Goal: Check status: Check status

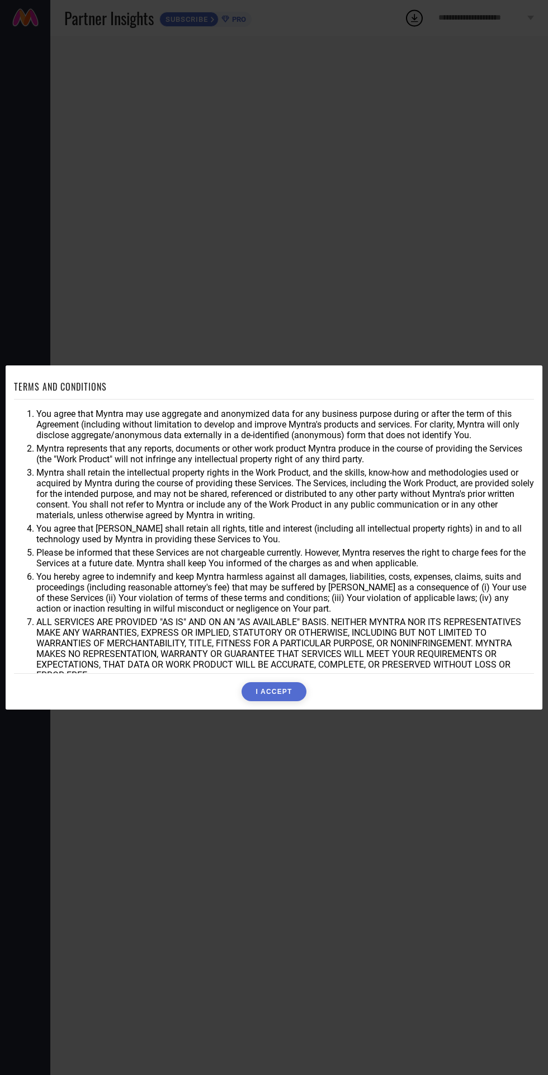
click at [282, 694] on button "I ACCEPT" at bounding box center [274, 691] width 64 height 19
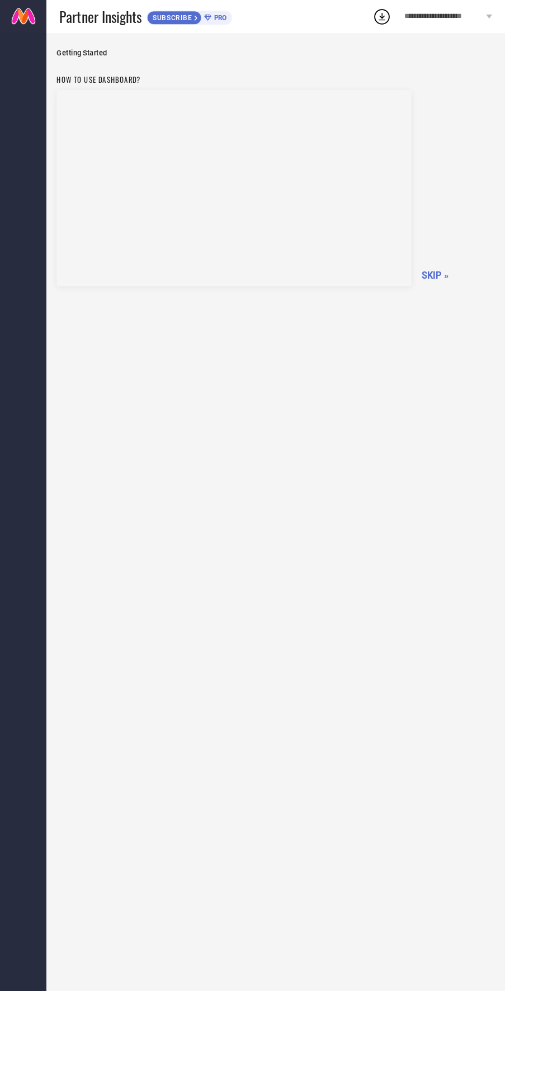
click at [479, 302] on span "SKIP »" at bounding box center [472, 299] width 29 height 12
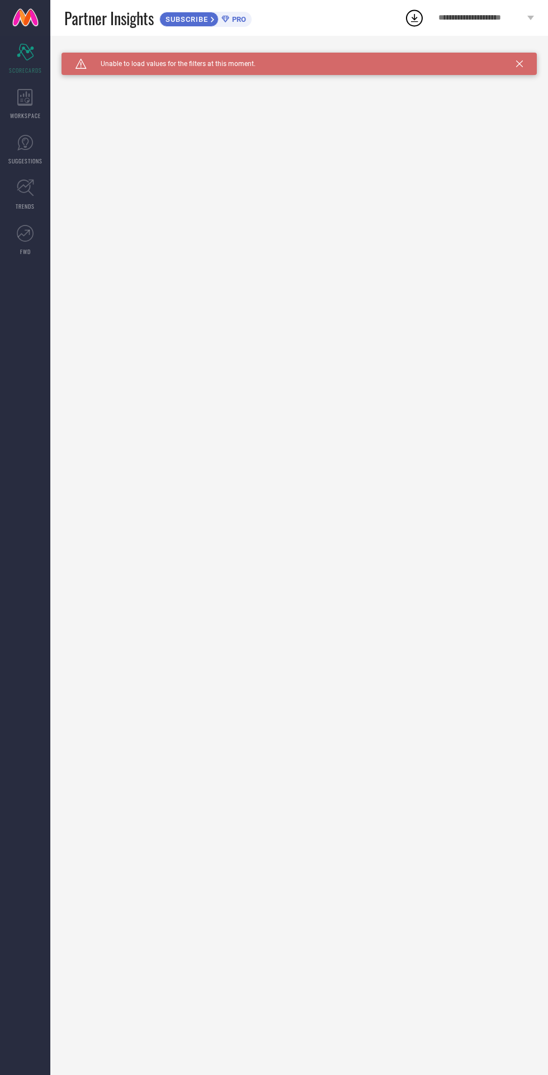
click at [30, 110] on div "WORKSPACE" at bounding box center [25, 104] width 50 height 45
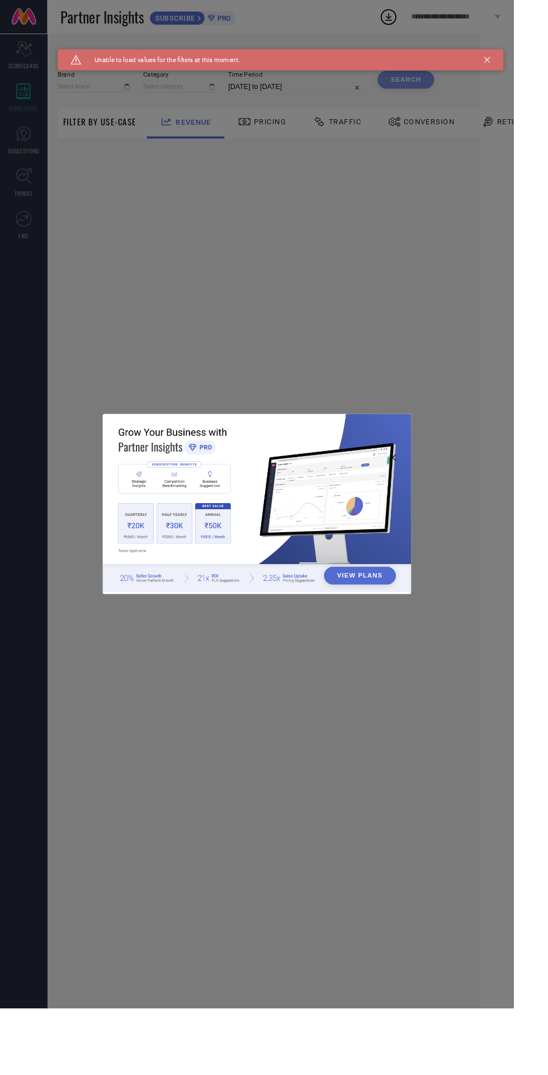
type input "1 STOP FASHION"
type input "All"
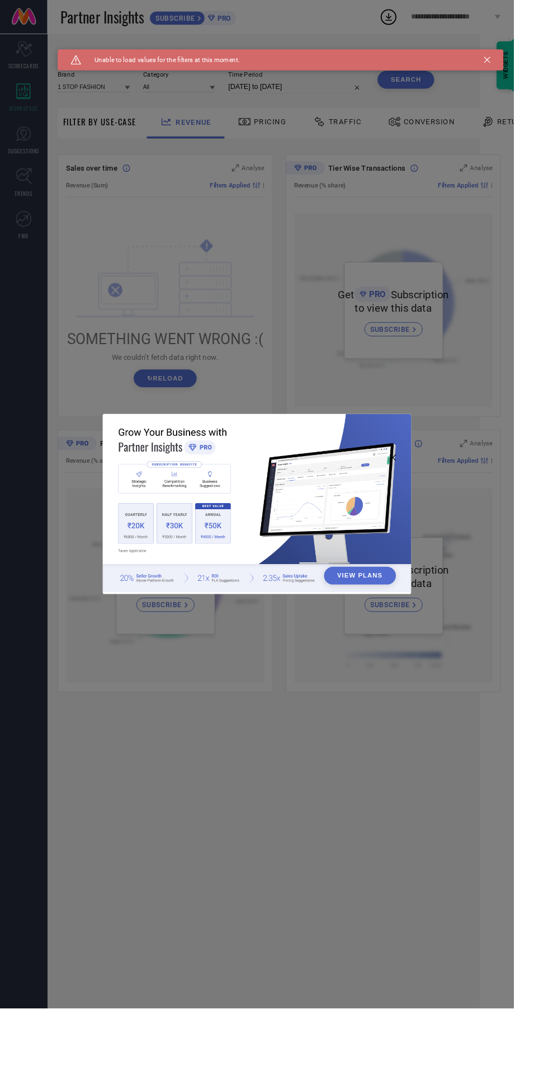
click at [520, 73] on div "Caution Created with Sketch. Unable to load values for the filters at this mome…" at bounding box center [300, 64] width 476 height 22
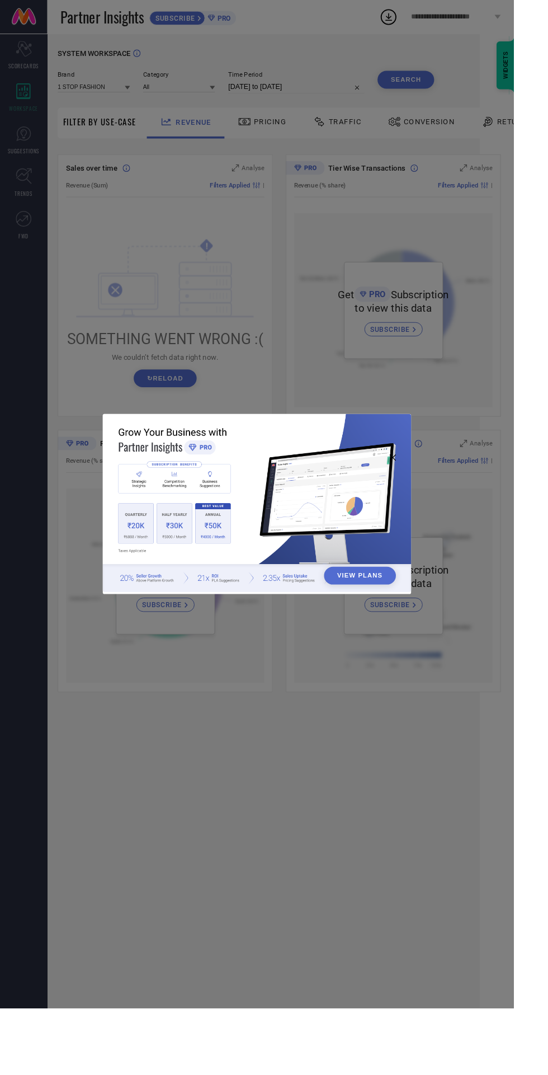
click at [117, 340] on div "View Plans" at bounding box center [274, 537] width 548 height 1075
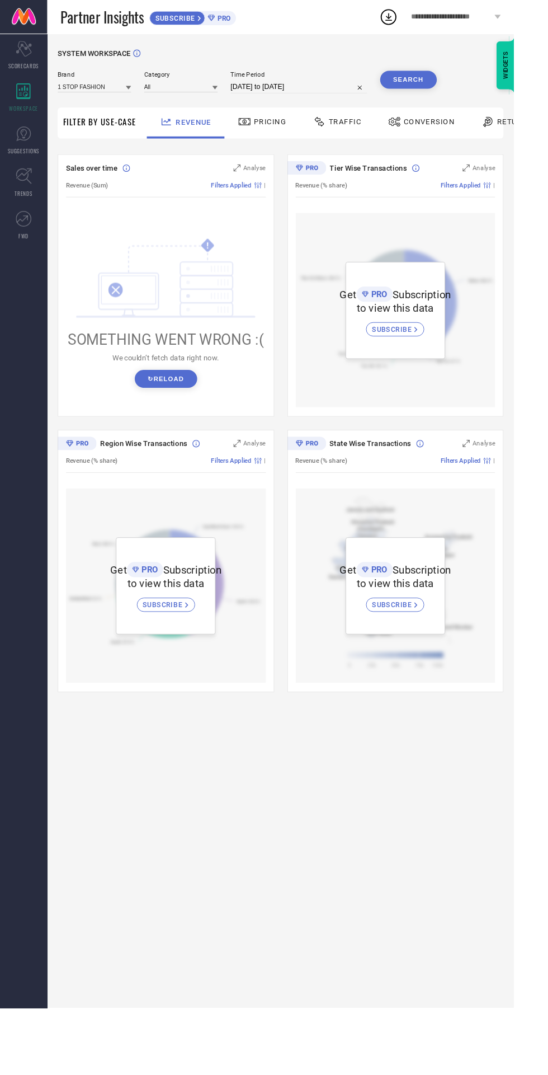
click at [32, 142] on icon at bounding box center [25, 143] width 16 height 16
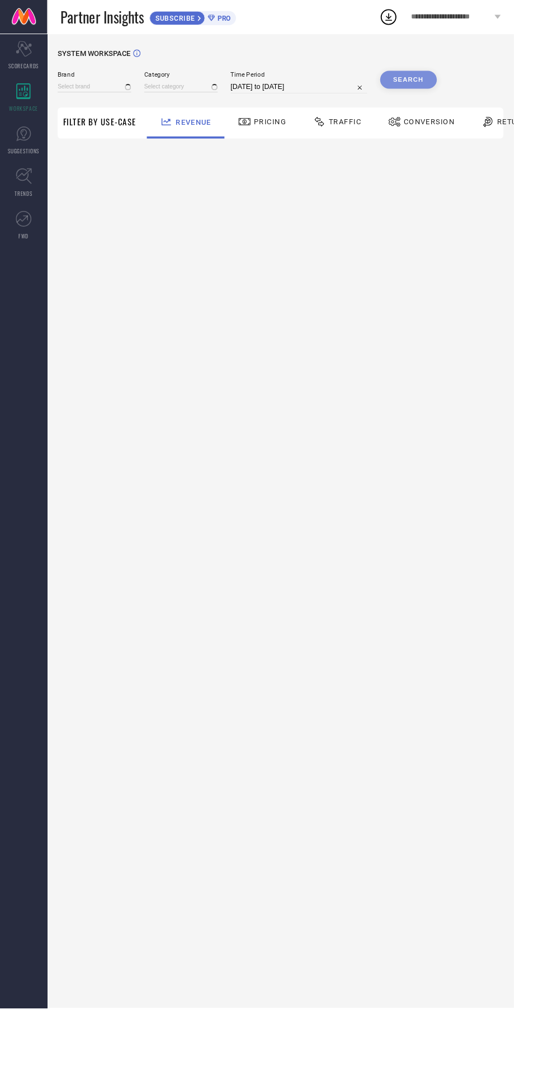
type input "1 STOP FASHION"
type input "All"
